Goal: Information Seeking & Learning: Learn about a topic

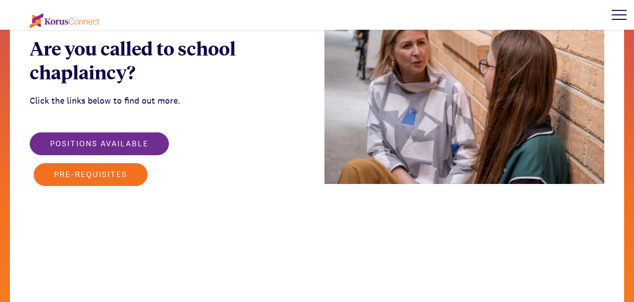
scroll to position [1287, 0]
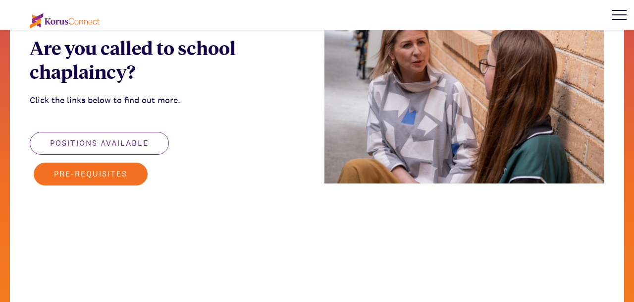
click at [94, 132] on button "Positions available" at bounding box center [99, 143] width 139 height 23
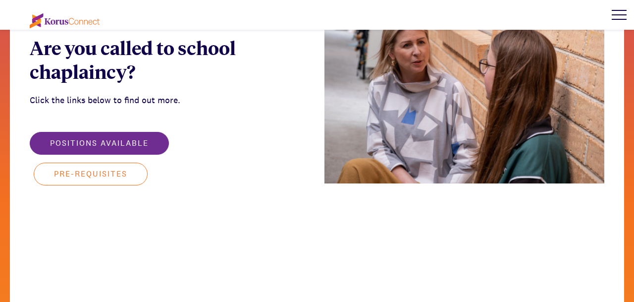
click at [111, 163] on button "Pre-requisites" at bounding box center [91, 174] width 114 height 23
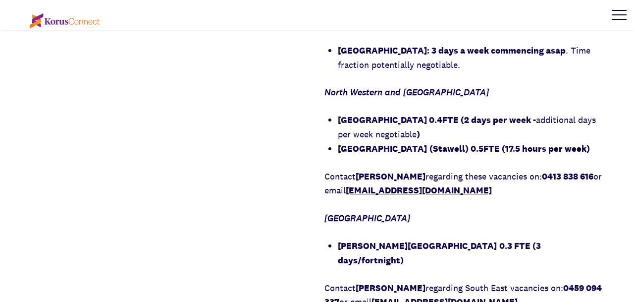
scroll to position [1064, 0]
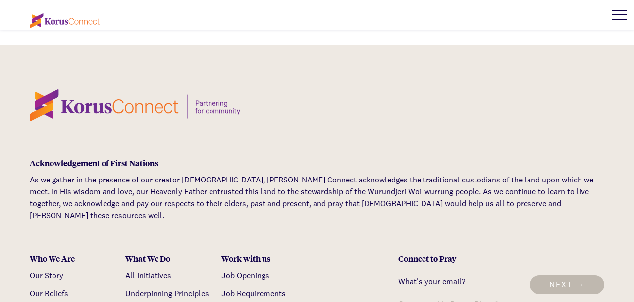
scroll to position [2331, 0]
